Goal: Transaction & Acquisition: Purchase product/service

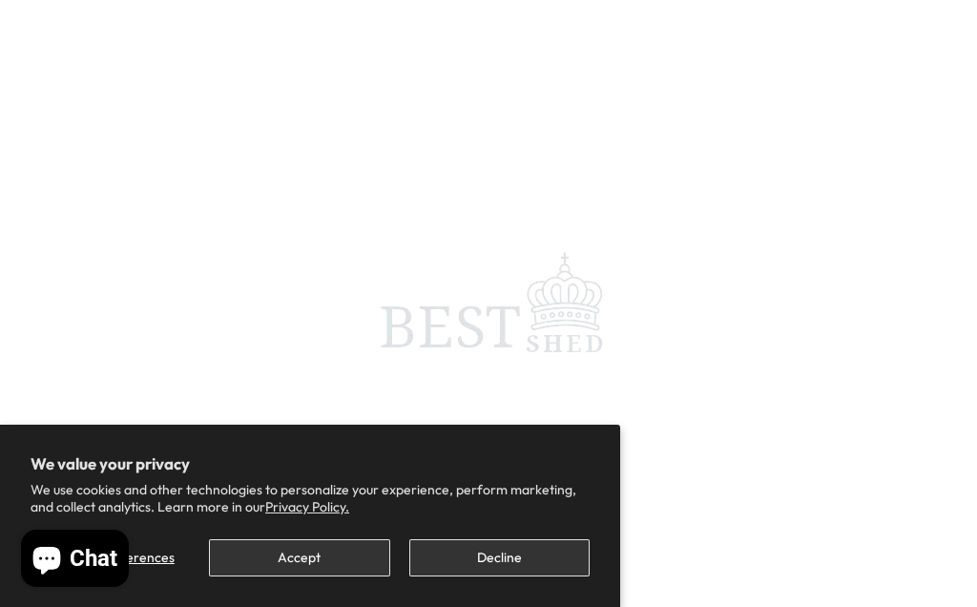
click at [517, 565] on button "Decline" at bounding box center [499, 557] width 180 height 37
click at [529, 546] on button "Decline" at bounding box center [499, 557] width 180 height 37
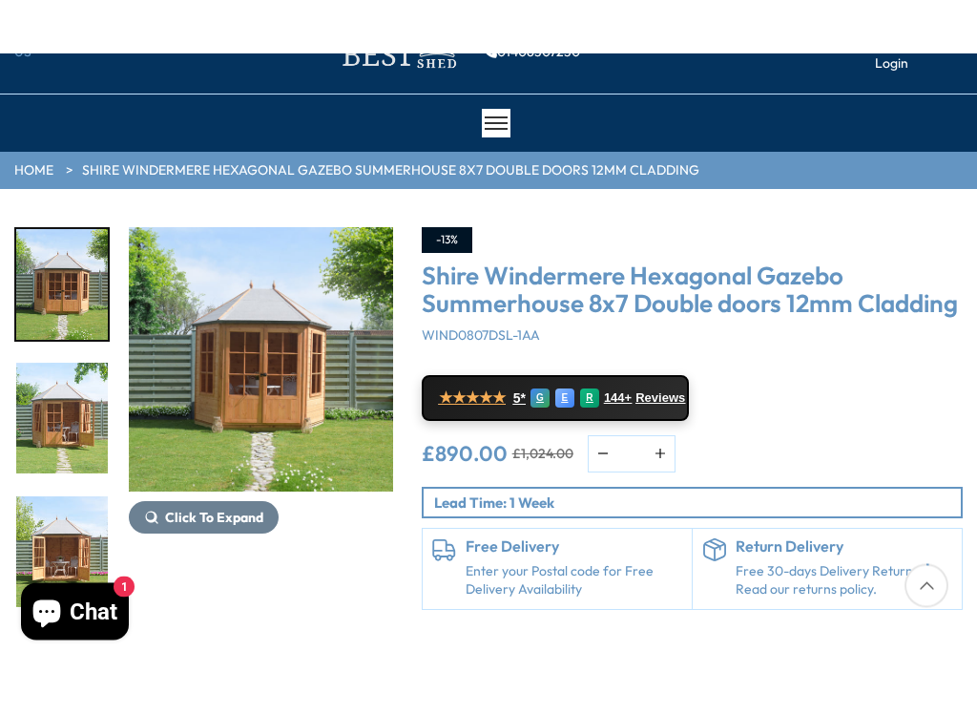
scroll to position [100, 0]
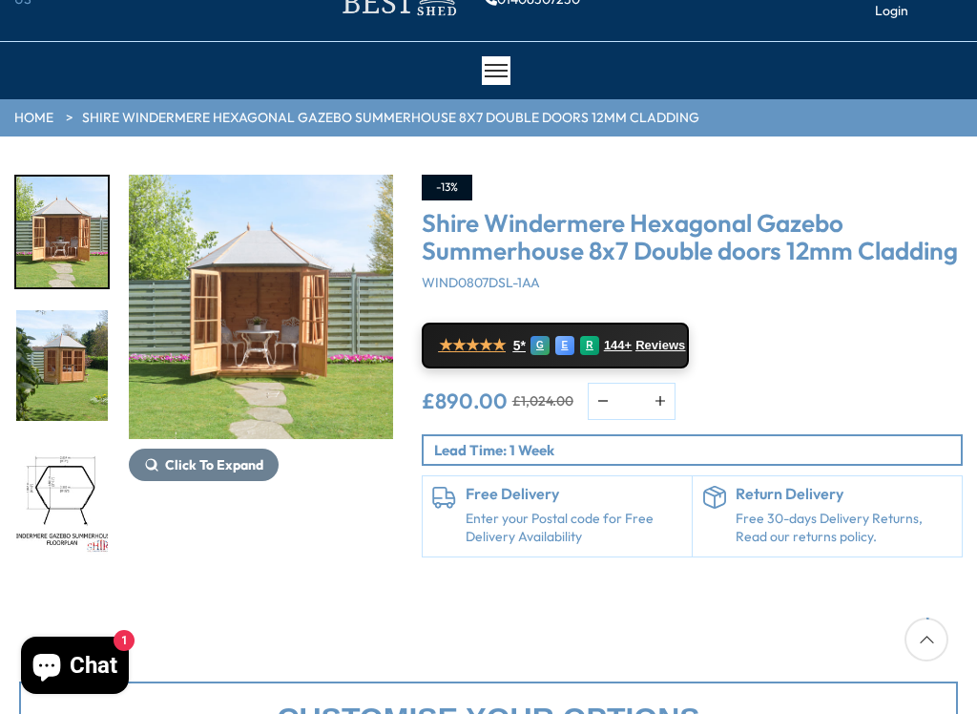
click at [83, 507] on img "5 / 14" at bounding box center [62, 499] width 92 height 111
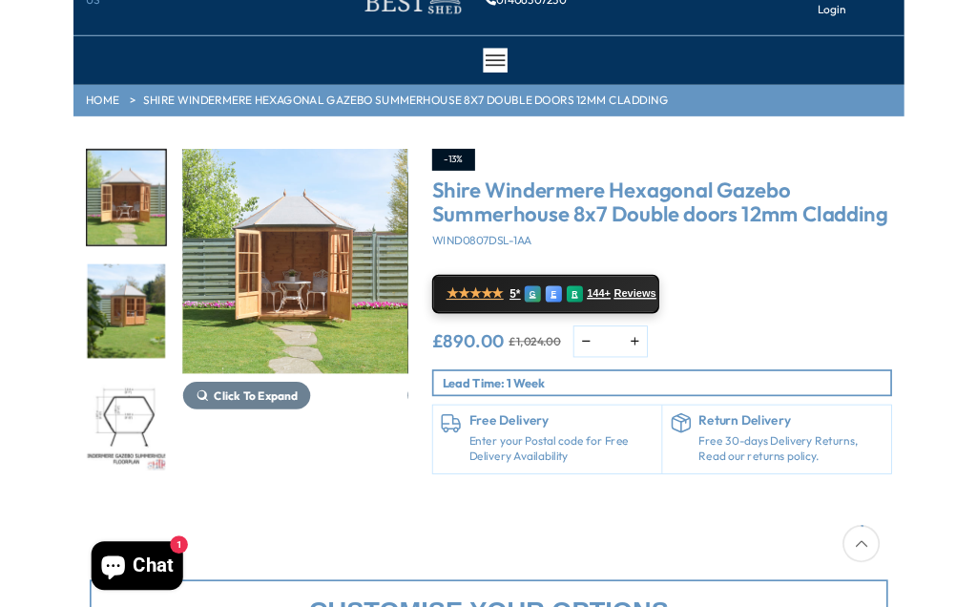
scroll to position [0, 0]
